Goal: Go to known website

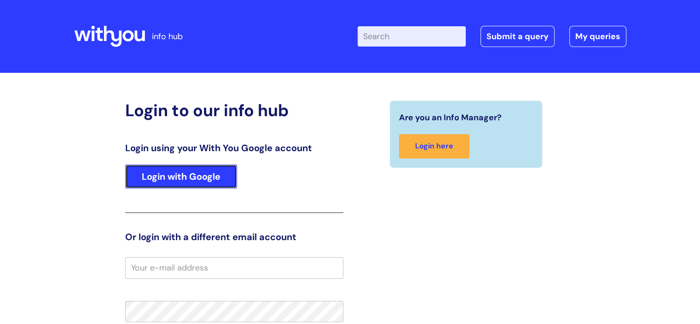
click at [192, 177] on link "Login with Google" at bounding box center [181, 176] width 112 height 24
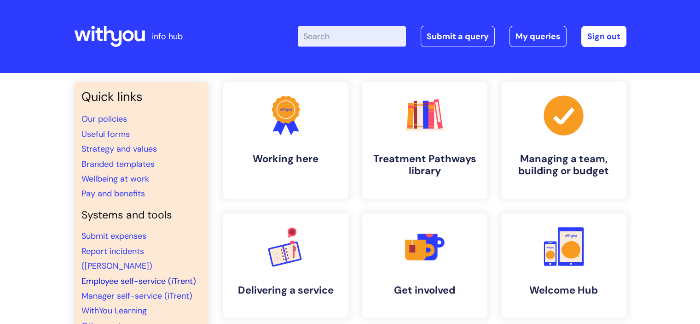
click at [147, 275] on link "Employee self-service (iTrent)" at bounding box center [138, 280] width 115 height 11
click at [173, 275] on link "Employee self-service (iTrent)" at bounding box center [138, 280] width 115 height 11
click at [151, 275] on link "Employee self-service (iTrent)" at bounding box center [138, 280] width 115 height 11
